Goal: Find specific page/section: Find specific page/section

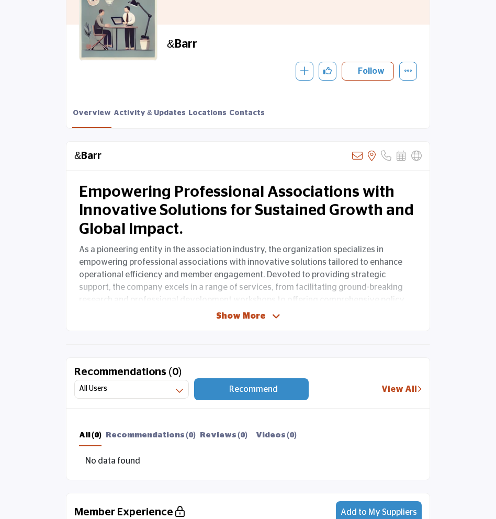
scroll to position [177, 0]
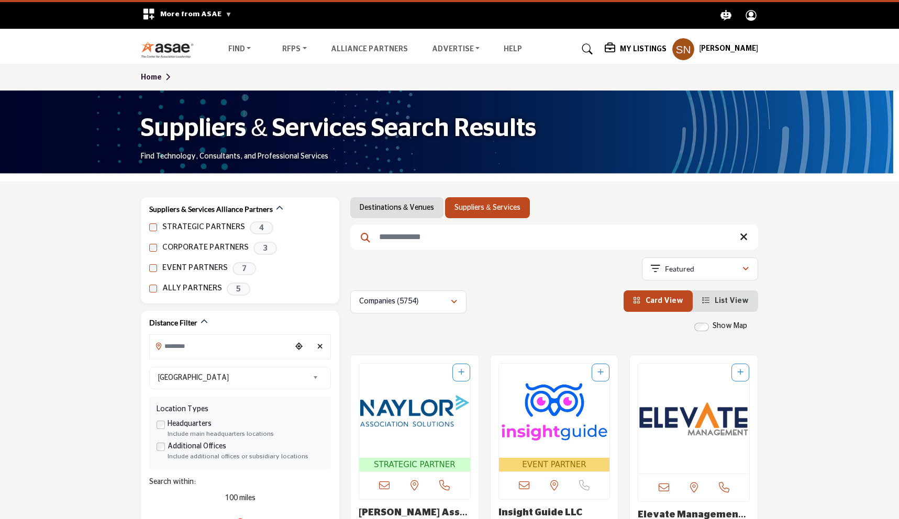
click at [390, 209] on link "Destinations & Venues" at bounding box center [397, 208] width 74 height 10
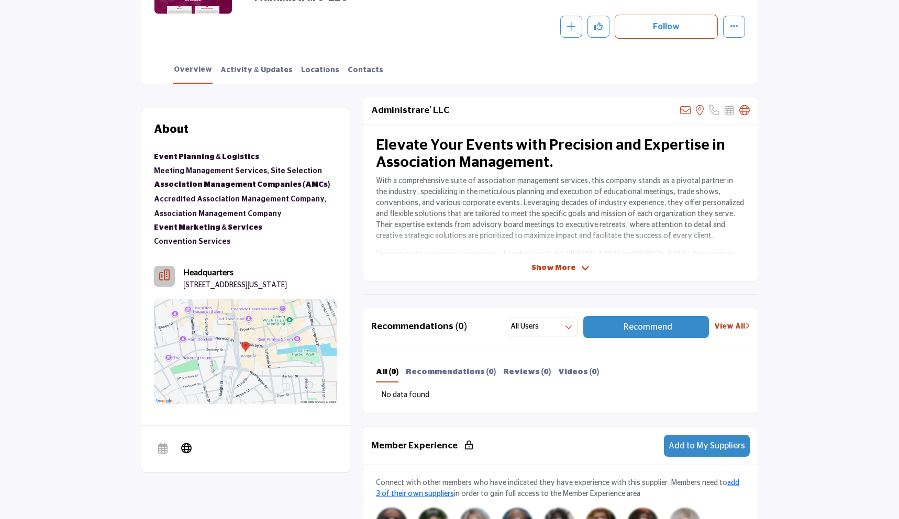
scroll to position [246, 0]
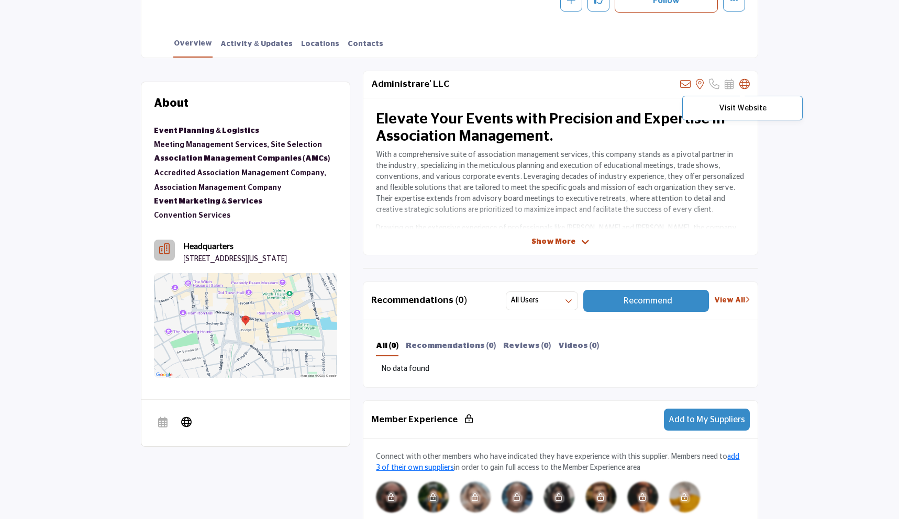
click at [746, 82] on icon at bounding box center [744, 84] width 10 height 10
